Goal: Task Accomplishment & Management: Manage account settings

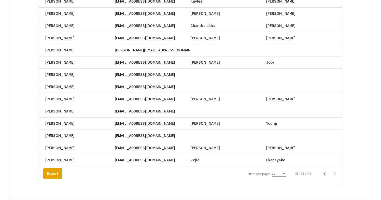
scroll to position [0, 225]
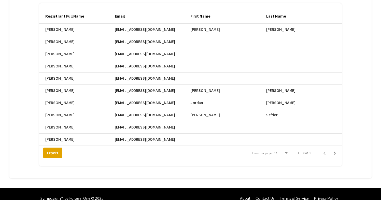
scroll to position [98, 0]
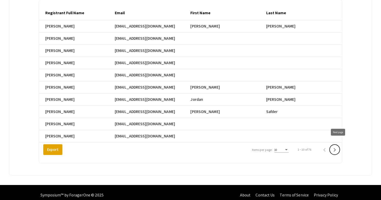
click at [338, 147] on icon "Next page" at bounding box center [335, 150] width 7 height 7
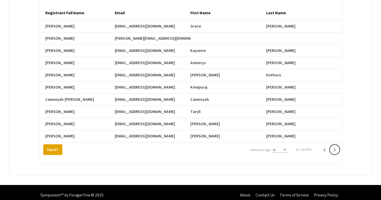
click at [338, 147] on icon "Next page" at bounding box center [335, 150] width 7 height 7
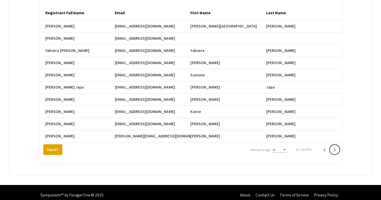
click at [338, 147] on icon "Next page" at bounding box center [335, 150] width 7 height 7
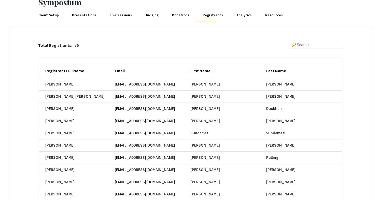
scroll to position [0, 0]
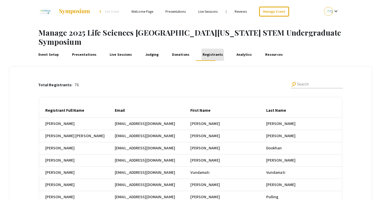
click at [207, 49] on link "Registrants" at bounding box center [213, 55] width 22 height 12
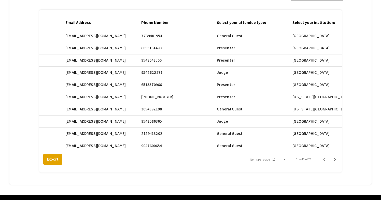
scroll to position [96, 0]
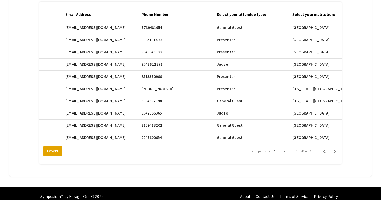
click at [49, 153] on div "Registrant Full Name Email First Name Last Name Email Address Phone Number Sele…" at bounding box center [190, 83] width 303 height 163
click at [52, 146] on button "Export" at bounding box center [52, 151] width 19 height 11
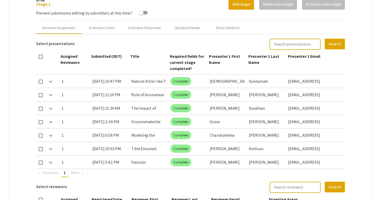
scroll to position [206, 0]
